Goal: Obtain resource: Obtain resource

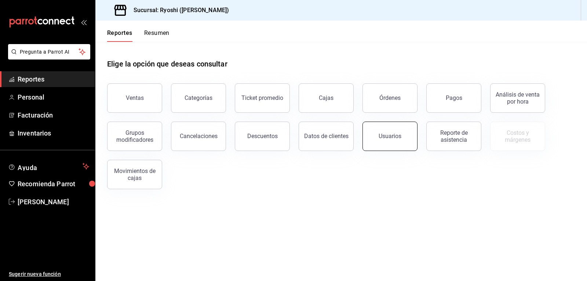
click at [386, 134] on div "Usuarios" at bounding box center [389, 135] width 23 height 7
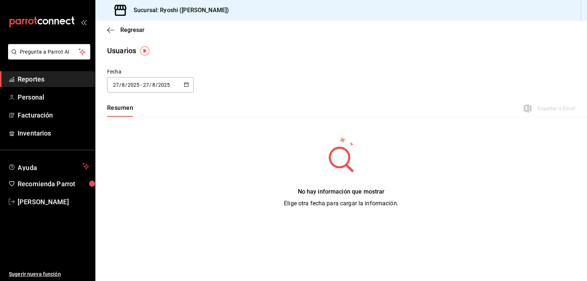
click at [186, 84] on icon "button" at bounding box center [186, 84] width 5 height 5
click at [136, 158] on li "Mes actual" at bounding box center [141, 157] width 69 height 17
type input "[DATE]"
type input "1"
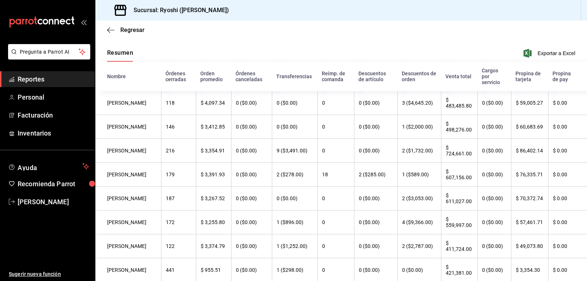
scroll to position [73, 0]
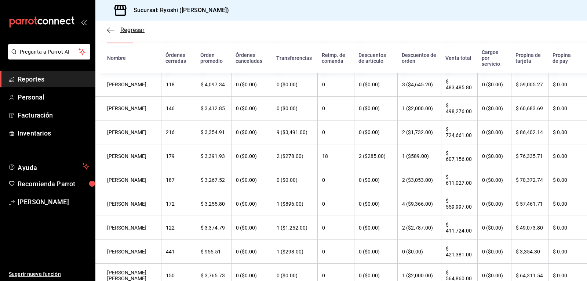
click at [110, 30] on icon "button" at bounding box center [110, 30] width 7 height 0
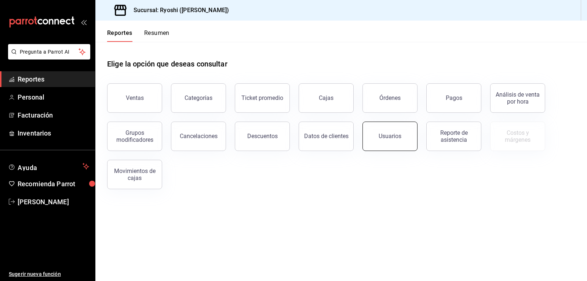
click at [389, 141] on button "Usuarios" at bounding box center [389, 135] width 55 height 29
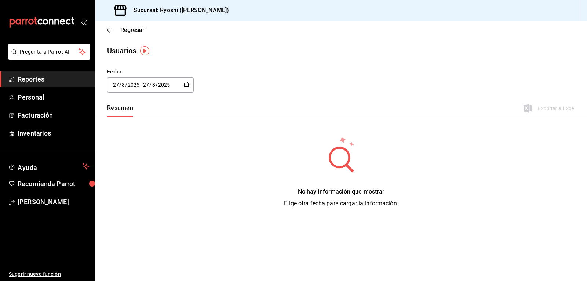
click at [184, 84] on \(Stroke\) "button" at bounding box center [186, 84] width 4 height 0
click at [136, 189] on li "Rango de fechas" at bounding box center [141, 190] width 69 height 17
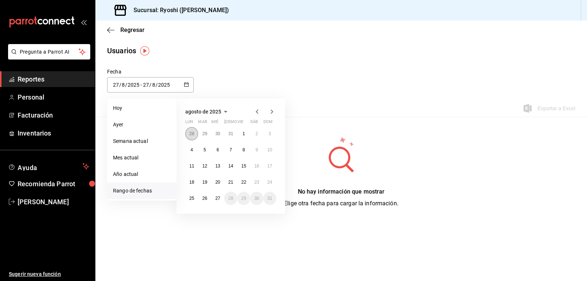
click at [191, 134] on abbr "28" at bounding box center [191, 133] width 5 height 5
click at [272, 133] on button "6" at bounding box center [269, 136] width 13 height 13
type input "[DATE]"
type input "6"
type input "7"
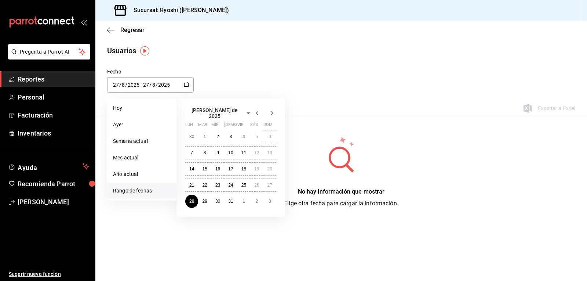
type input "[DATE]"
type input "28"
type input "7"
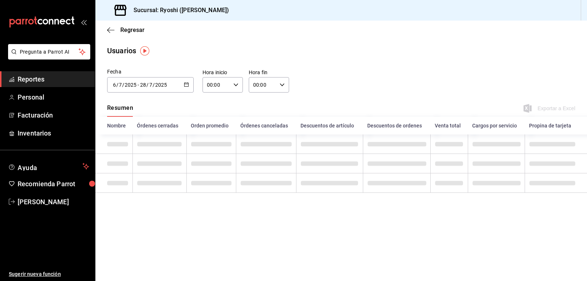
click at [235, 87] on icon "button" at bounding box center [235, 84] width 5 height 5
click at [212, 139] on span "02" at bounding box center [212, 139] width 8 height 6
type input "02:00"
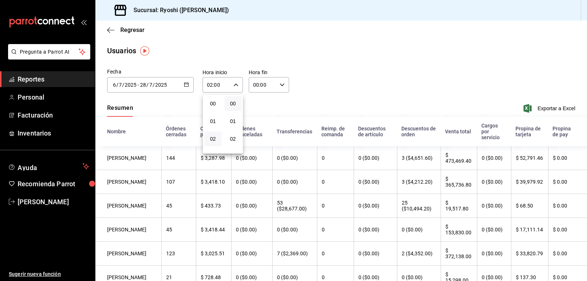
click at [279, 85] on div at bounding box center [293, 140] width 587 height 281
click at [279, 84] on icon "button" at bounding box center [281, 84] width 5 height 5
click at [278, 104] on span "00" at bounding box center [277, 103] width 8 height 6
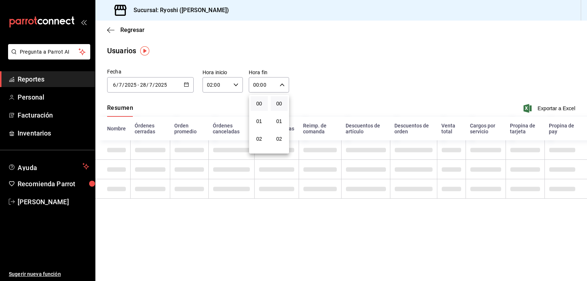
click at [322, 96] on div at bounding box center [293, 140] width 587 height 281
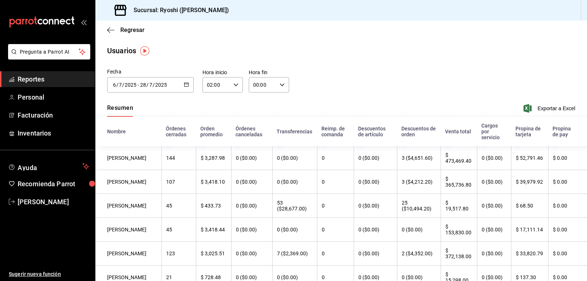
click at [360, 83] on div "Fecha [DATE] [DATE] - [DATE] [DATE] [PERSON_NAME] de 2025 lun mar [PERSON_NAME]…" at bounding box center [340, 84] width 491 height 33
click at [186, 85] on icon "button" at bounding box center [186, 84] width 5 height 5
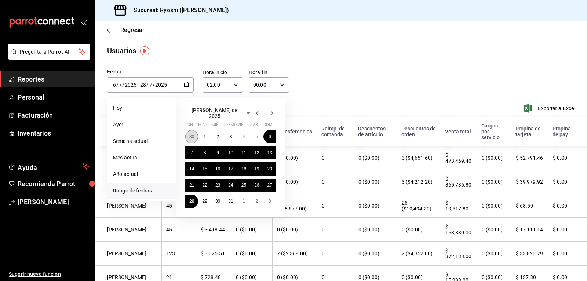
click at [192, 135] on abbr "30" at bounding box center [191, 136] width 5 height 5
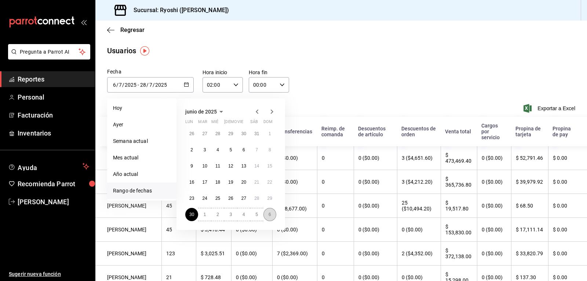
click at [270, 215] on abbr "6" at bounding box center [269, 214] width 3 height 5
type input "[DATE]"
type input "30"
type input "6"
type input "[DATE]"
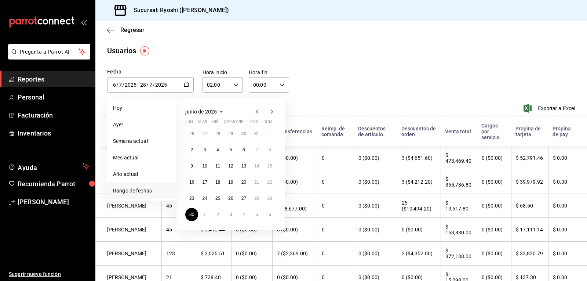
type input "6"
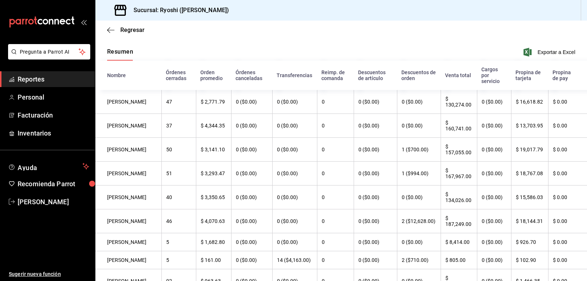
scroll to position [66, 0]
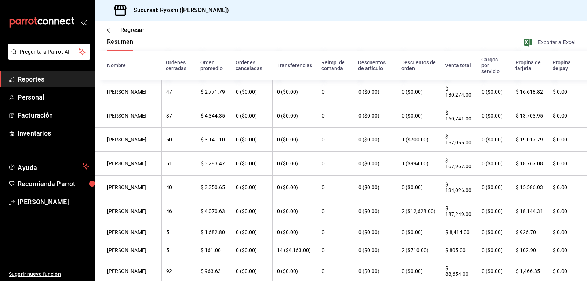
click at [557, 44] on span "Exportar a Excel" at bounding box center [550, 42] width 50 height 9
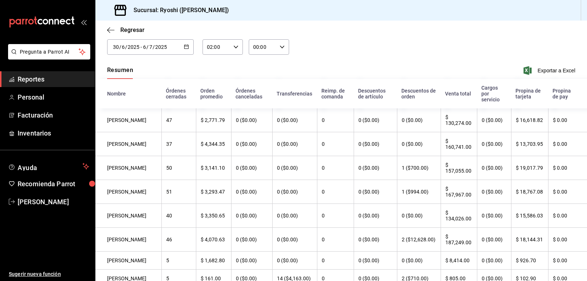
scroll to position [0, 0]
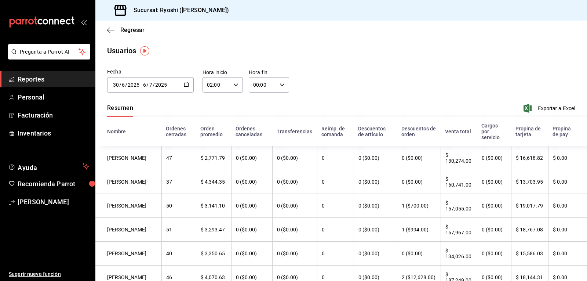
click at [184, 84] on icon "button" at bounding box center [186, 84] width 5 height 5
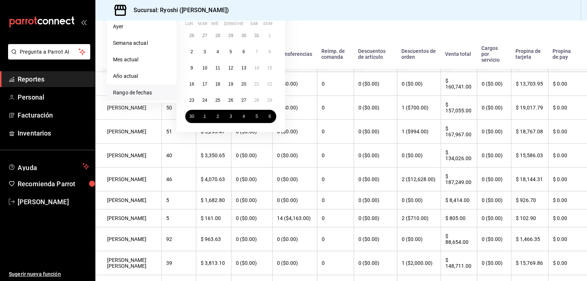
scroll to position [110, 0]
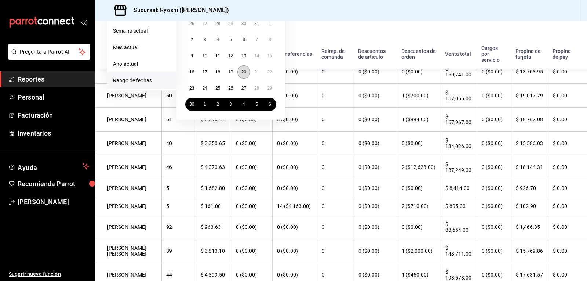
click at [242, 76] on button "20" at bounding box center [243, 71] width 13 height 13
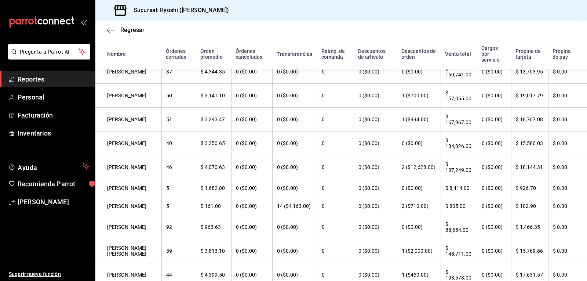
click at [319, 28] on div "Regresar" at bounding box center [340, 30] width 491 height 19
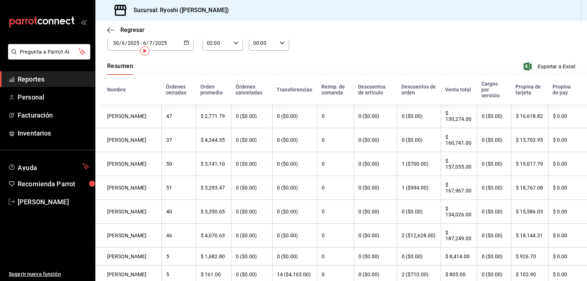
scroll to position [0, 0]
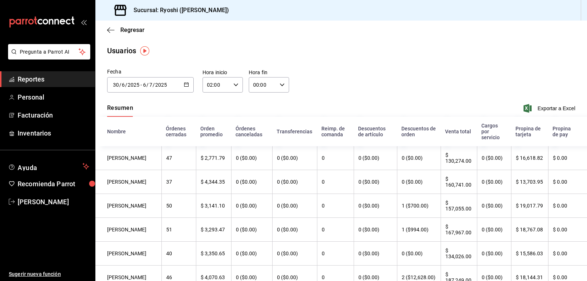
click at [185, 83] on icon "button" at bounding box center [186, 84] width 5 height 5
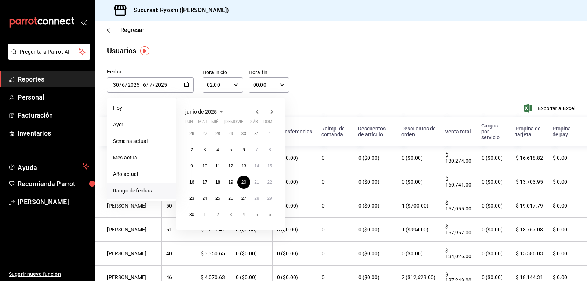
click at [272, 110] on icon "button" at bounding box center [271, 111] width 9 height 9
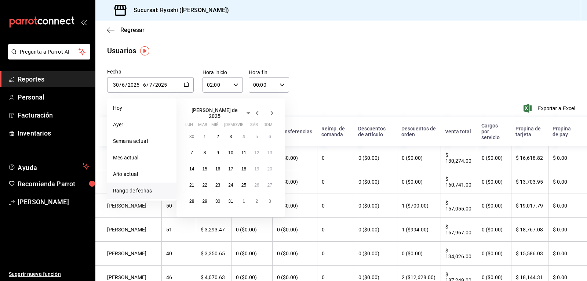
click at [272, 110] on icon "button" at bounding box center [271, 113] width 9 height 9
click at [193, 135] on abbr "28" at bounding box center [191, 133] width 5 height 5
type input "[DATE]"
type input "20"
type input "[DATE]"
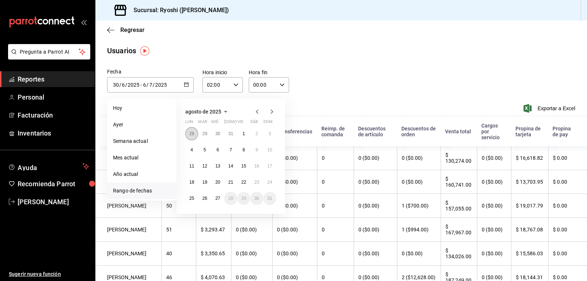
type input "28"
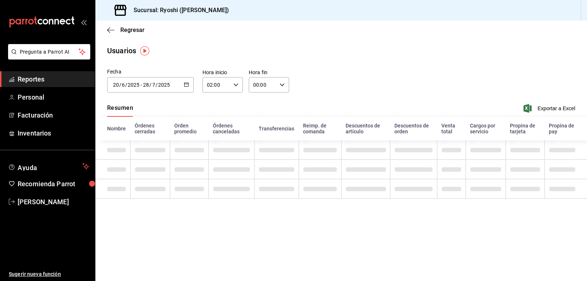
click at [185, 83] on icon "button" at bounding box center [186, 84] width 5 height 5
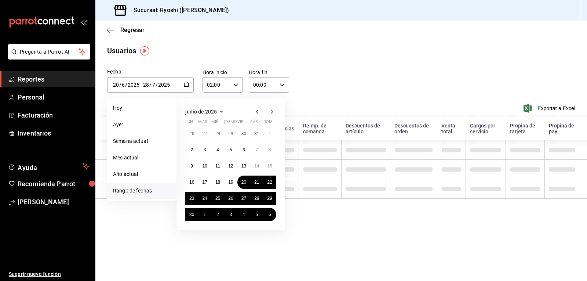
click at [270, 111] on icon "button" at bounding box center [271, 111] width 9 height 9
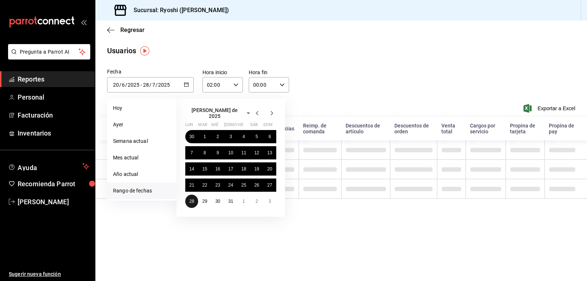
click at [192, 198] on abbr "28" at bounding box center [191, 200] width 5 height 5
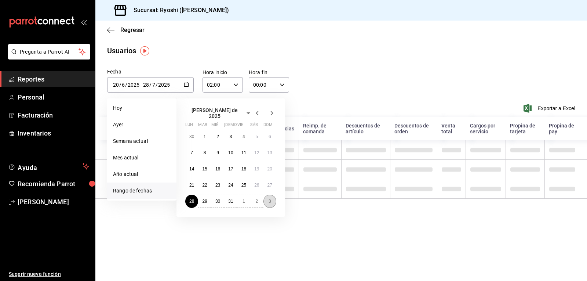
click at [268, 198] on abbr "3" at bounding box center [269, 200] width 3 height 5
type input "[DATE]"
type input "28"
type input "7"
type input "[DATE]"
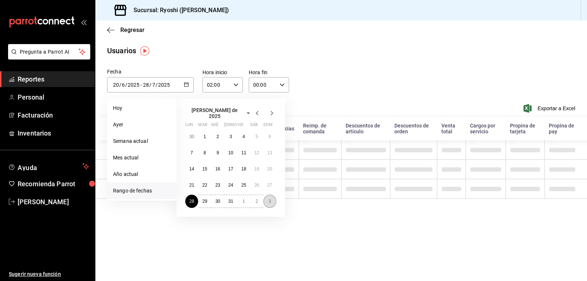
type input "3"
type input "8"
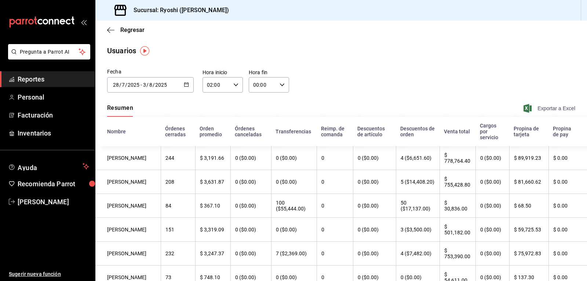
click at [541, 106] on span "Exportar a Excel" at bounding box center [550, 108] width 50 height 9
click at [186, 85] on icon "button" at bounding box center [186, 84] width 5 height 5
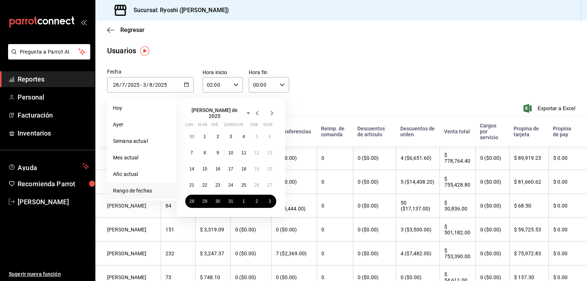
click at [270, 113] on icon "button" at bounding box center [271, 113] width 9 height 9
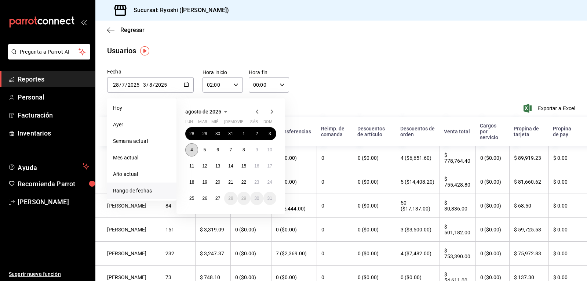
click at [191, 150] on abbr "4" at bounding box center [191, 149] width 3 height 5
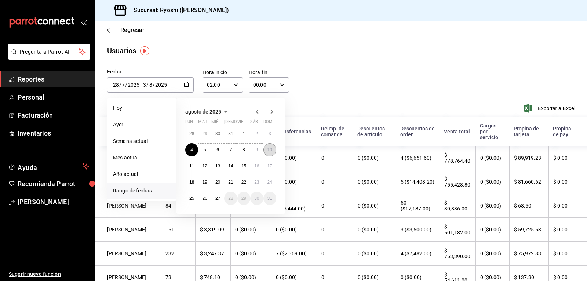
click at [272, 150] on button "10" at bounding box center [269, 149] width 13 height 13
type input "[DATE]"
type input "4"
type input "8"
type input "[DATE]"
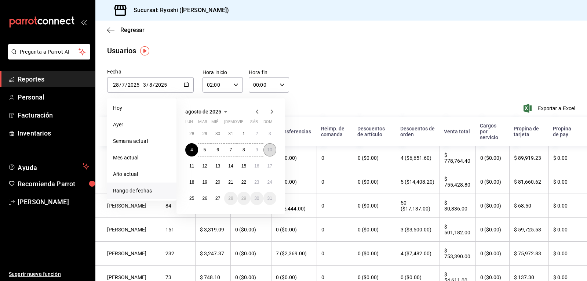
type input "10"
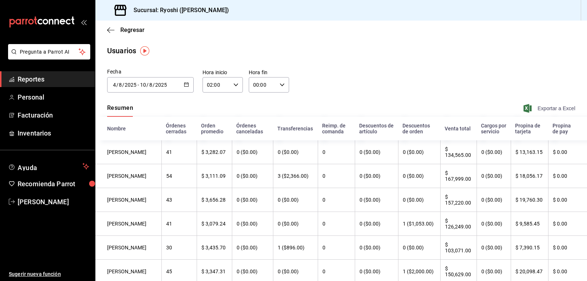
click at [546, 108] on span "Exportar a Excel" at bounding box center [550, 108] width 50 height 9
click at [186, 84] on icon "button" at bounding box center [186, 84] width 5 height 5
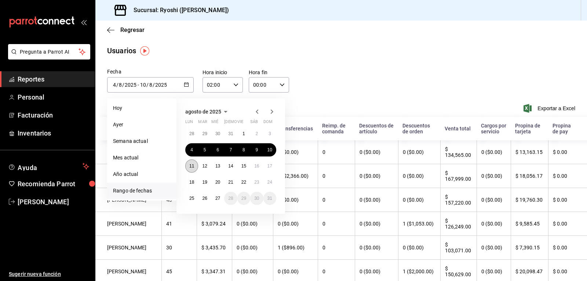
click at [190, 166] on abbr "11" at bounding box center [191, 165] width 5 height 5
click at [267, 166] on button "17" at bounding box center [269, 165] width 13 height 13
type input "[DATE]"
type input "11"
type input "[DATE]"
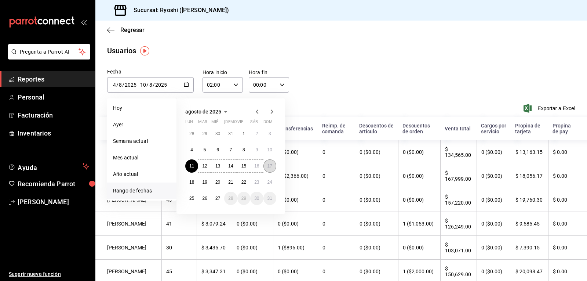
type input "17"
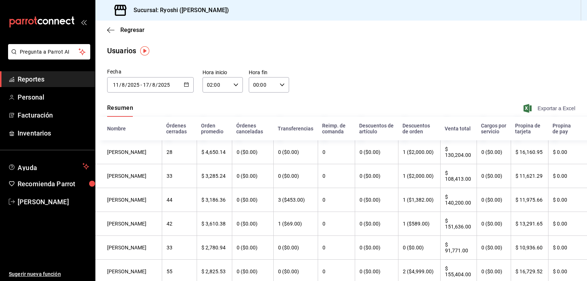
click at [534, 109] on span "Exportar a Excel" at bounding box center [550, 108] width 50 height 9
click at [184, 85] on icon "button" at bounding box center [186, 84] width 5 height 5
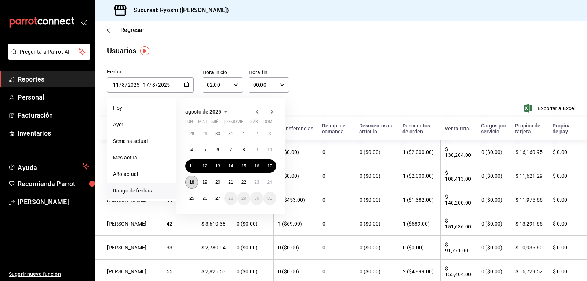
click at [190, 184] on abbr "18" at bounding box center [191, 181] width 5 height 5
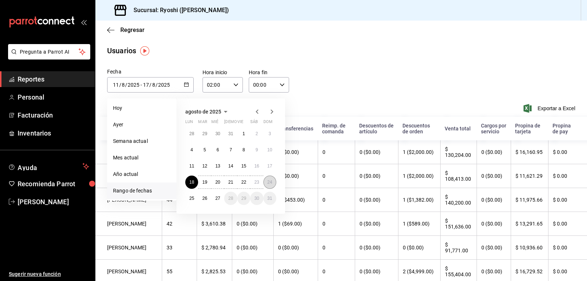
click at [273, 182] on button "24" at bounding box center [269, 181] width 13 height 13
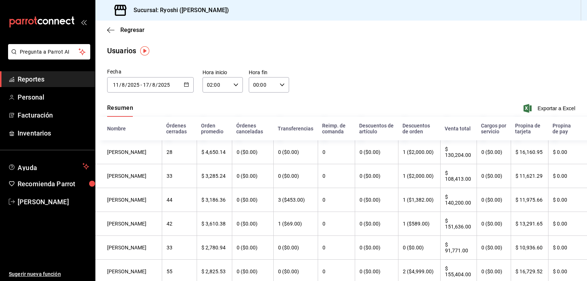
type input "[DATE]"
type input "18"
type input "[DATE]"
type input "24"
click at [537, 109] on span "Exportar a Excel" at bounding box center [550, 108] width 50 height 9
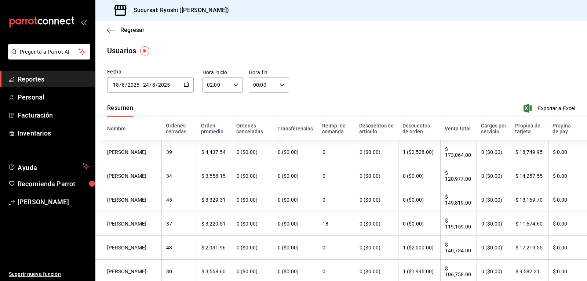
click at [184, 84] on \(Stroke\) "button" at bounding box center [186, 84] width 4 height 0
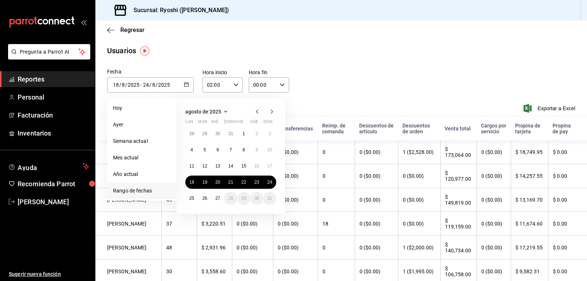
click at [186, 85] on icon "button" at bounding box center [186, 84] width 5 height 5
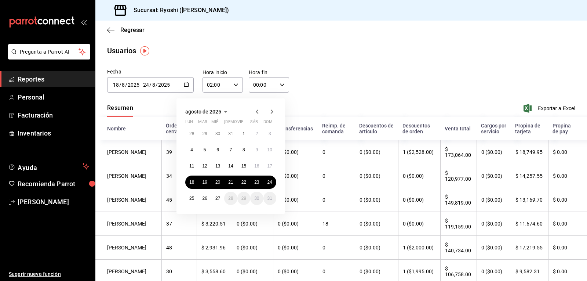
click at [186, 83] on icon "button" at bounding box center [186, 84] width 5 height 5
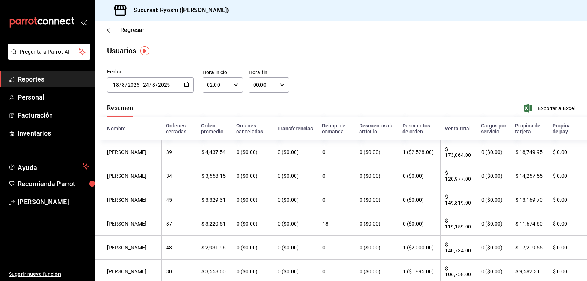
click at [184, 83] on icon "button" at bounding box center [186, 84] width 5 height 5
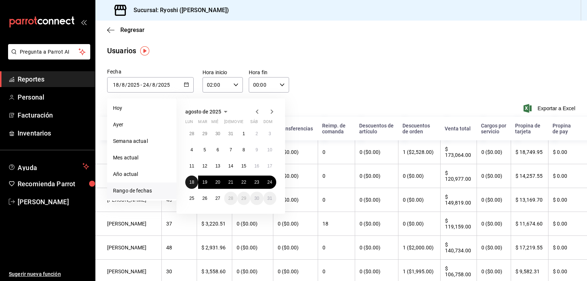
click at [193, 175] on button "18" at bounding box center [191, 181] width 13 height 13
click at [111, 31] on icon "button" at bounding box center [110, 30] width 7 height 7
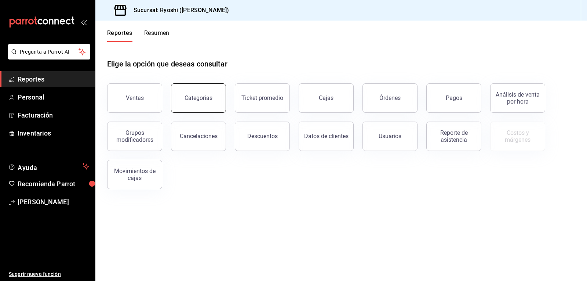
click at [185, 83] on div "Categorías" at bounding box center [194, 93] width 64 height 38
click at [111, 30] on button "Reportes" at bounding box center [119, 35] width 25 height 12
click at [45, 113] on span "Facturación" at bounding box center [54, 115] width 72 height 10
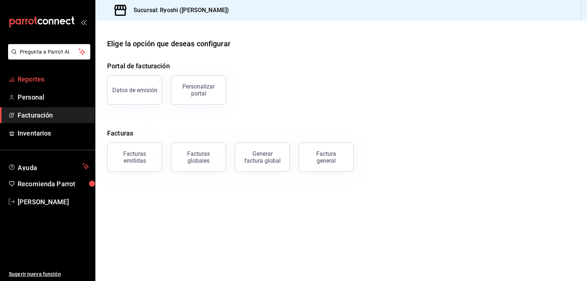
click at [42, 82] on span "Reportes" at bounding box center [54, 79] width 72 height 10
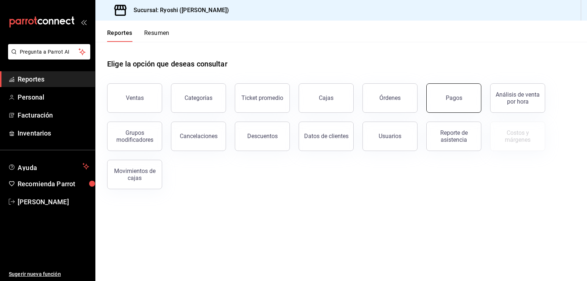
click at [443, 96] on button "Pagos" at bounding box center [453, 97] width 55 height 29
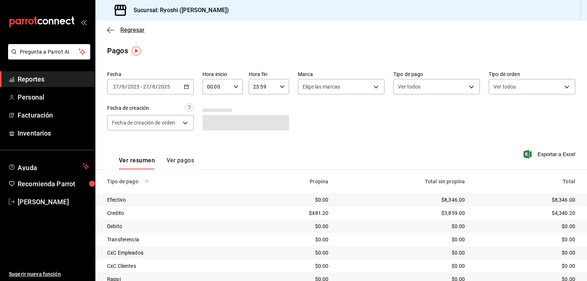
click at [107, 28] on icon "button" at bounding box center [110, 30] width 7 height 7
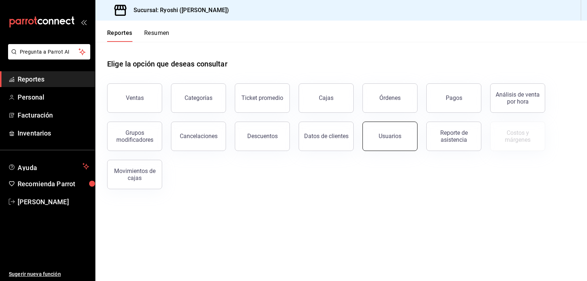
click at [397, 138] on div "Usuarios" at bounding box center [389, 135] width 23 height 7
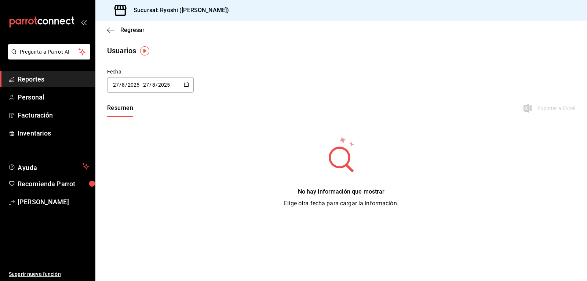
click at [187, 83] on \(Stroke\) "button" at bounding box center [186, 85] width 4 height 4
click at [131, 191] on li "Rango de fechas" at bounding box center [141, 190] width 69 height 17
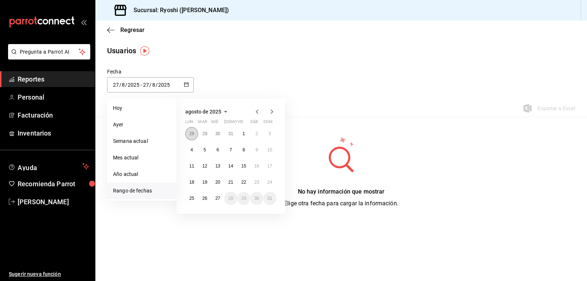
click at [194, 132] on button "28" at bounding box center [191, 133] width 13 height 13
click at [190, 200] on abbr "28" at bounding box center [191, 200] width 5 height 5
type input "[DATE]"
type input "28"
type input "7"
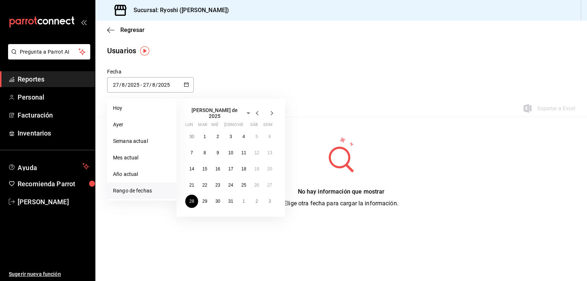
type input "[DATE]"
type input "28"
type input "7"
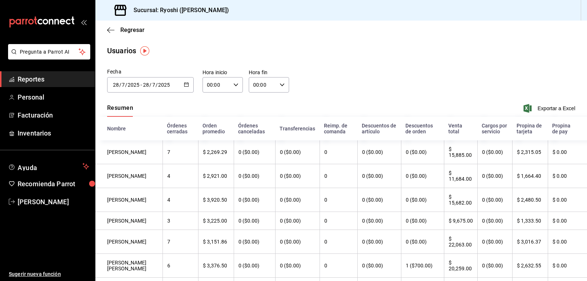
click at [185, 85] on icon "button" at bounding box center [186, 84] width 5 height 5
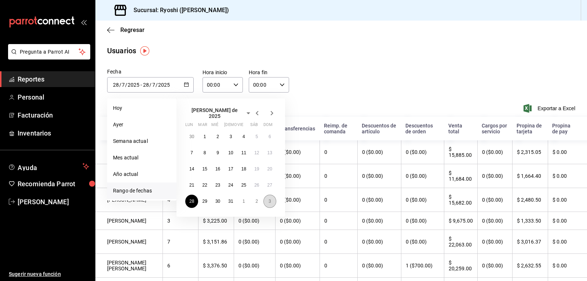
click at [271, 198] on button "3" at bounding box center [269, 200] width 13 height 13
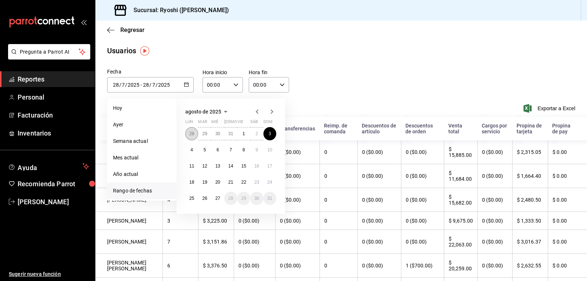
click at [187, 132] on button "28" at bounding box center [191, 133] width 13 height 13
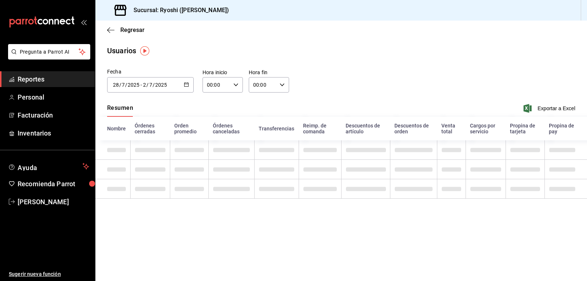
type input "[DATE]"
type input "3"
type input "8"
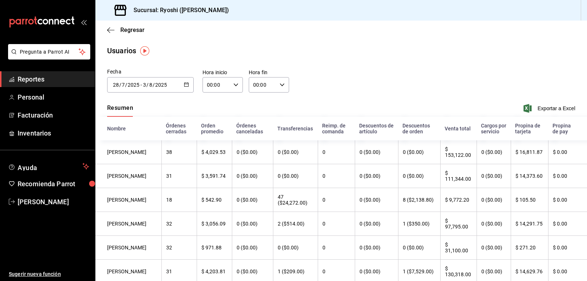
click at [187, 83] on \(Stroke\) "button" at bounding box center [186, 85] width 4 height 4
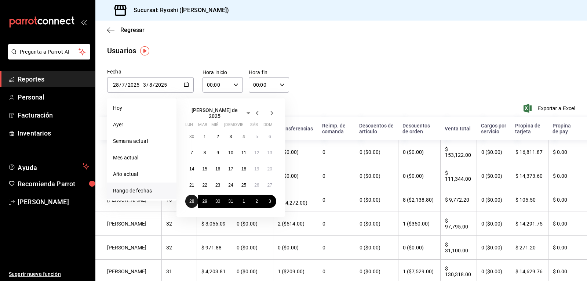
click at [194, 198] on abbr "28" at bounding box center [191, 200] width 5 height 5
click at [272, 195] on button "3" at bounding box center [269, 200] width 13 height 13
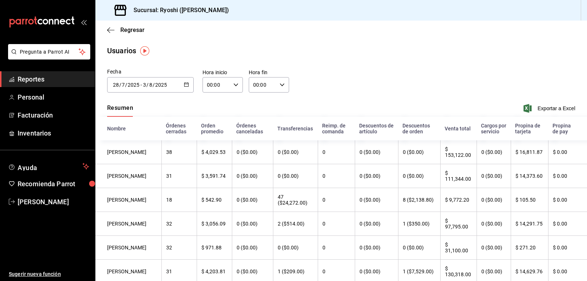
click at [184, 84] on icon "button" at bounding box center [186, 84] width 5 height 5
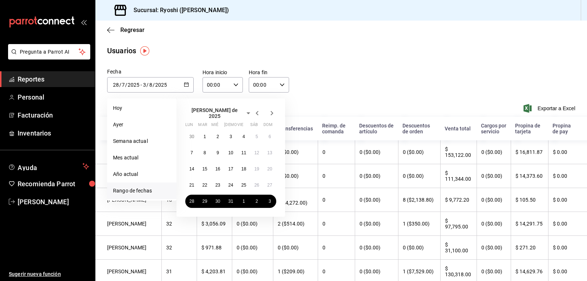
click at [272, 111] on icon "button" at bounding box center [272, 113] width 3 height 4
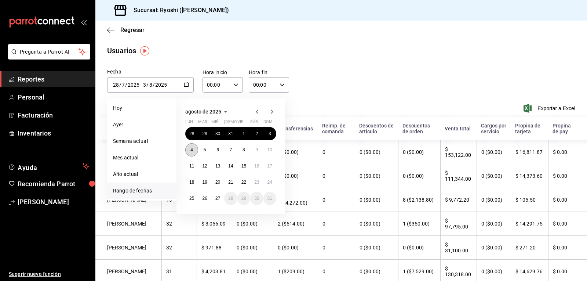
click at [191, 150] on abbr "4" at bounding box center [191, 149] width 3 height 5
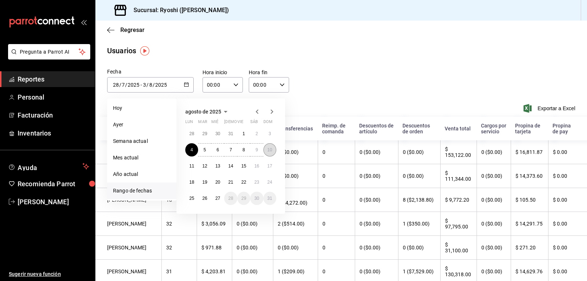
click at [273, 147] on button "10" at bounding box center [269, 149] width 13 height 13
type input "[DATE]"
type input "4"
type input "8"
type input "[DATE]"
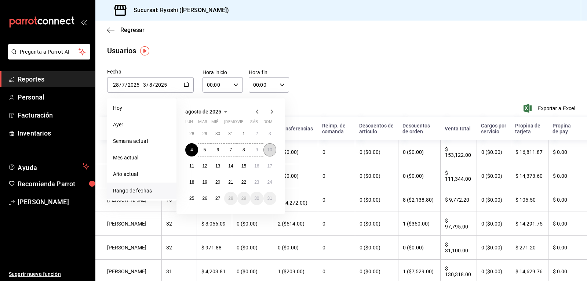
type input "10"
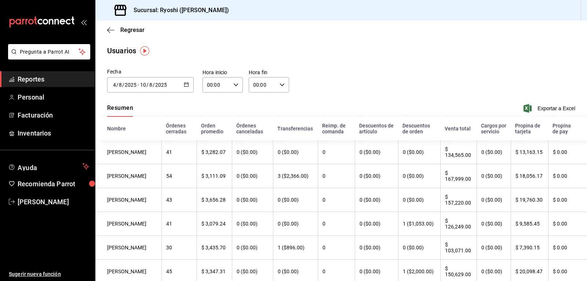
click at [185, 83] on icon "button" at bounding box center [186, 84] width 5 height 5
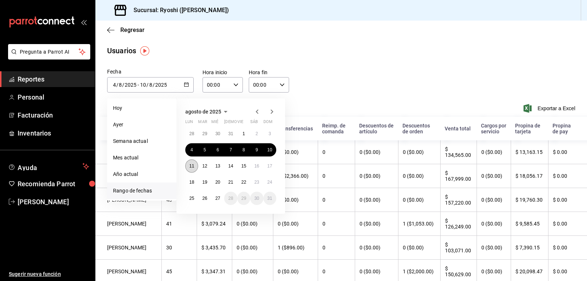
click at [190, 165] on abbr "11" at bounding box center [191, 165] width 5 height 5
click at [268, 164] on abbr "17" at bounding box center [269, 165] width 5 height 5
type input "[DATE]"
type input "11"
type input "[DATE]"
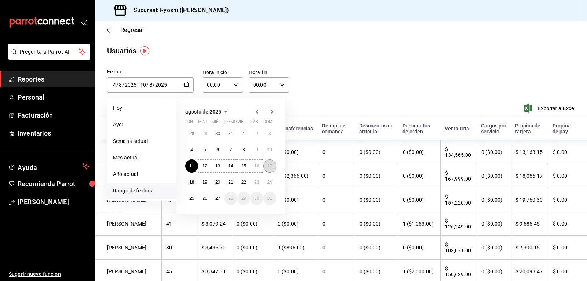
type input "17"
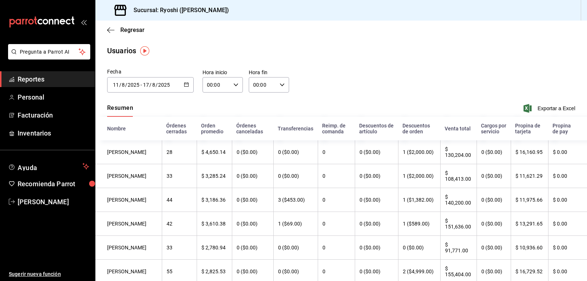
click at [187, 84] on \(Stroke\) "button" at bounding box center [186, 84] width 4 height 0
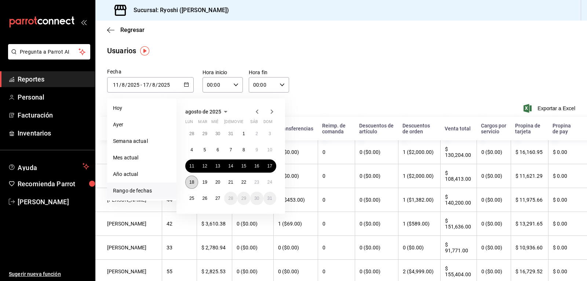
click at [191, 180] on abbr "18" at bounding box center [191, 181] width 5 height 5
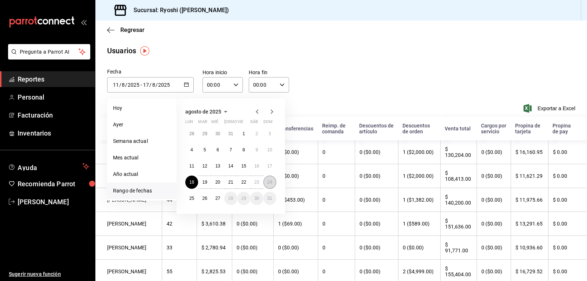
click at [271, 185] on button "24" at bounding box center [269, 181] width 13 height 13
type input "[DATE]"
type input "18"
type input "[DATE]"
type input "24"
